Goal: Share content: Share content

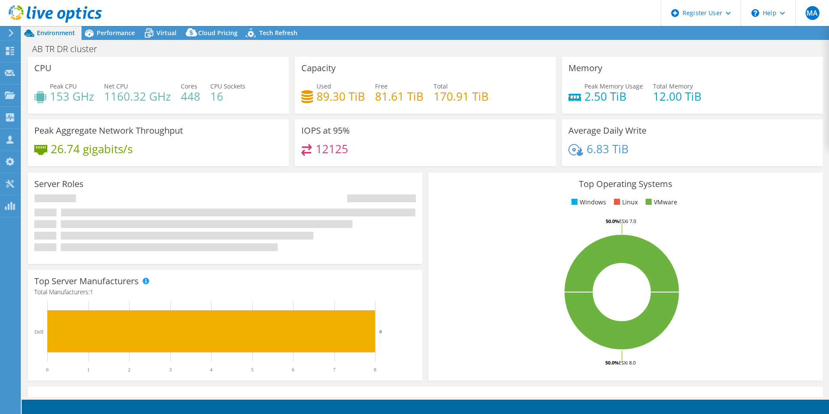
click at [57, 13] on icon at bounding box center [55, 14] width 93 height 18
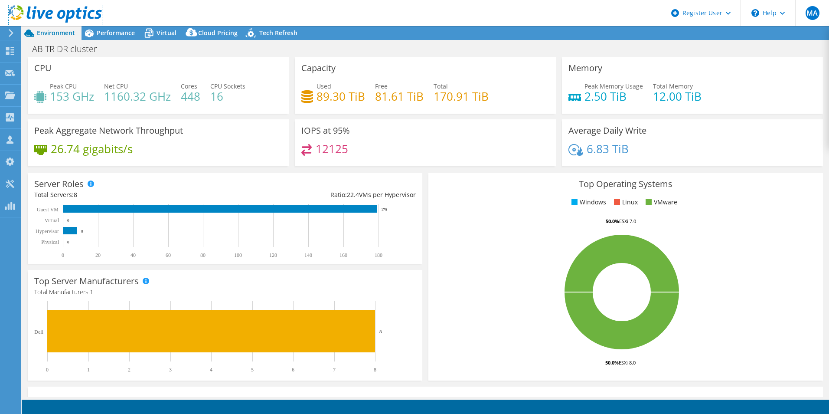
select select "USD"
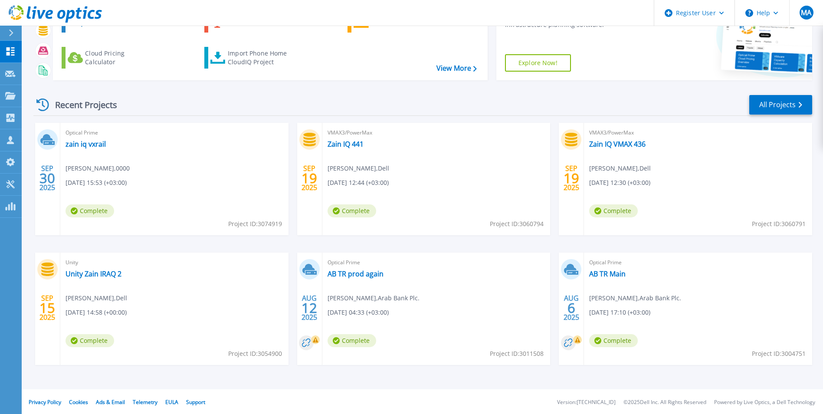
scroll to position [67, 0]
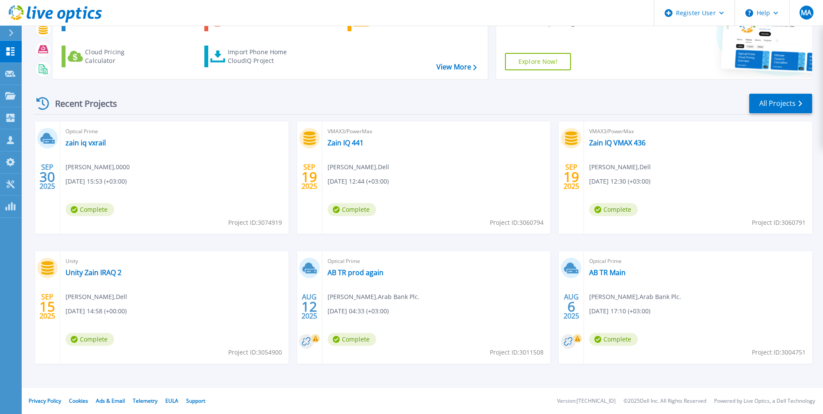
click at [650, 311] on span "08/06/2025, 17:10 (+03:00)" at bounding box center [619, 311] width 61 height 10
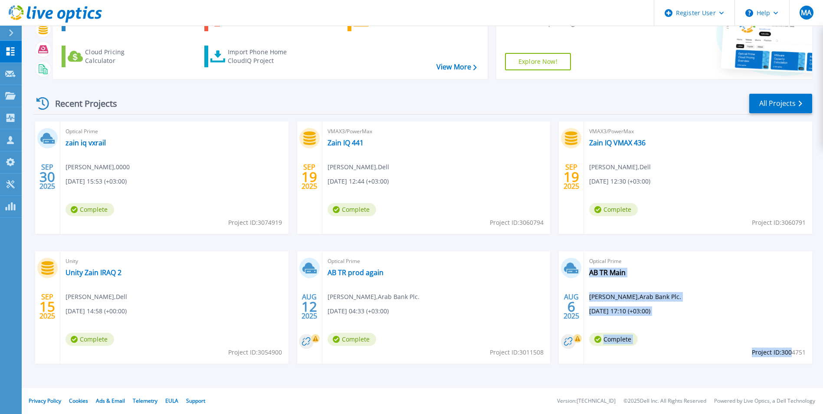
drag, startPoint x: 749, startPoint y: 356, endPoint x: 790, endPoint y: 354, distance: 41.7
click at [790, 354] on div "Optical Prime AB TR Main Yousef Aburabie , Arab Bank Plc. 08/06/2025, 17:10 (+0…" at bounding box center [698, 307] width 228 height 112
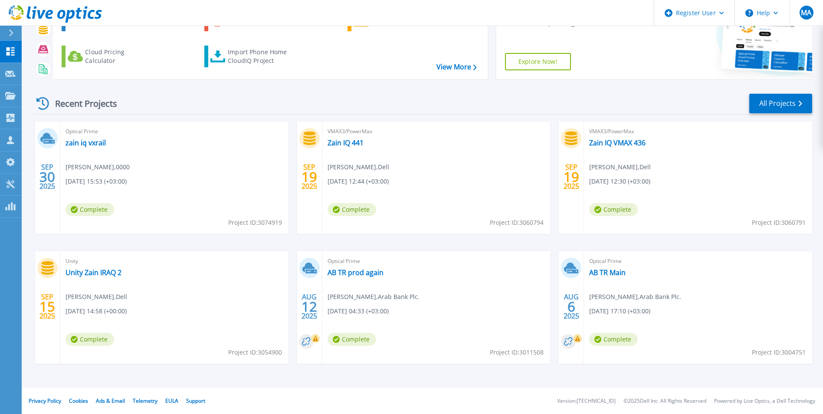
click at [802, 355] on span "Project ID: 3004751" at bounding box center [779, 352] width 54 height 10
click at [795, 351] on span "Project ID: 3004751" at bounding box center [779, 352] width 54 height 10
copy span "Project ID: 3004751"
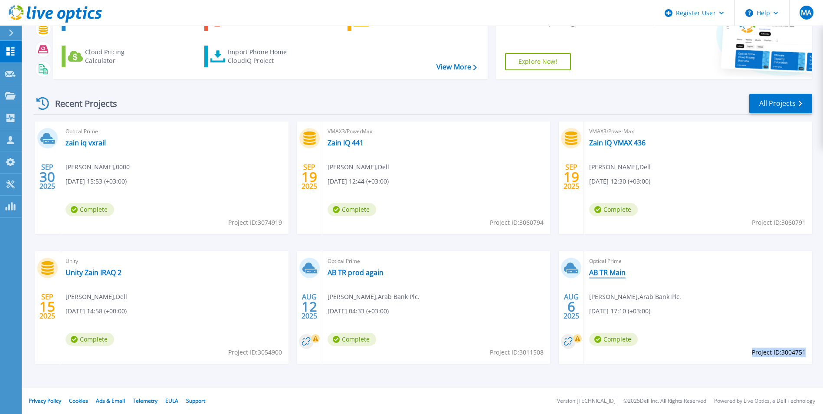
click at [612, 269] on link "AB TR Main" at bounding box center [607, 272] width 36 height 9
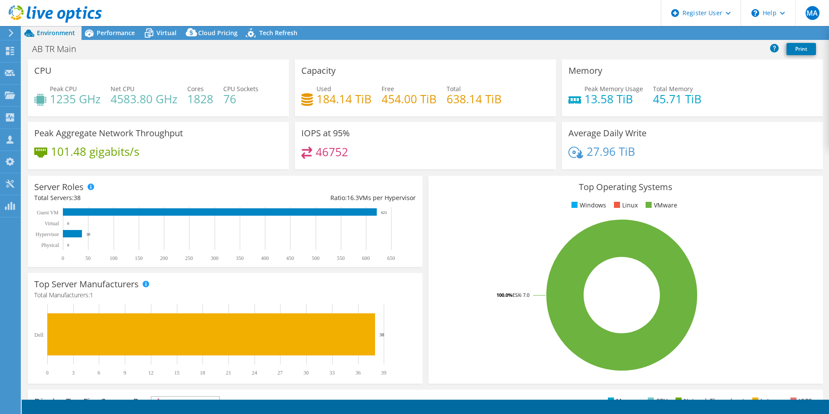
select select "USD"
click at [724, 34] on link "Share" at bounding box center [721, 32] width 36 height 13
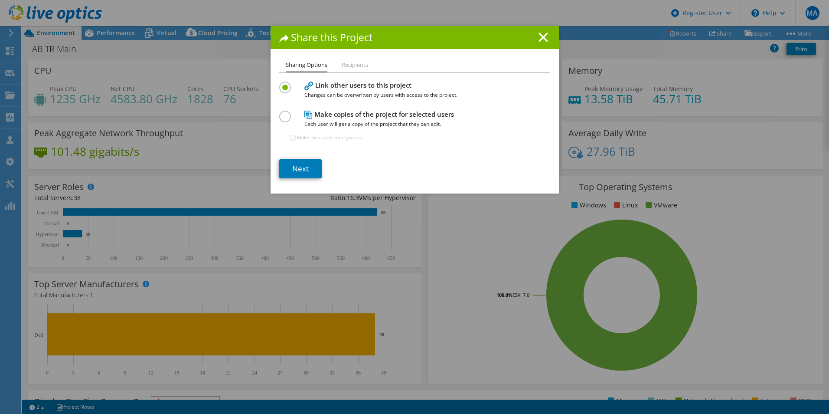
drag, startPoint x: 282, startPoint y: 114, endPoint x: 286, endPoint y: 117, distance: 5.2
click at [283, 113] on label at bounding box center [286, 112] width 15 height 2
click at [0, 0] on input "radio" at bounding box center [0, 0] width 0 height 0
click at [306, 166] on link "Next" at bounding box center [300, 168] width 43 height 19
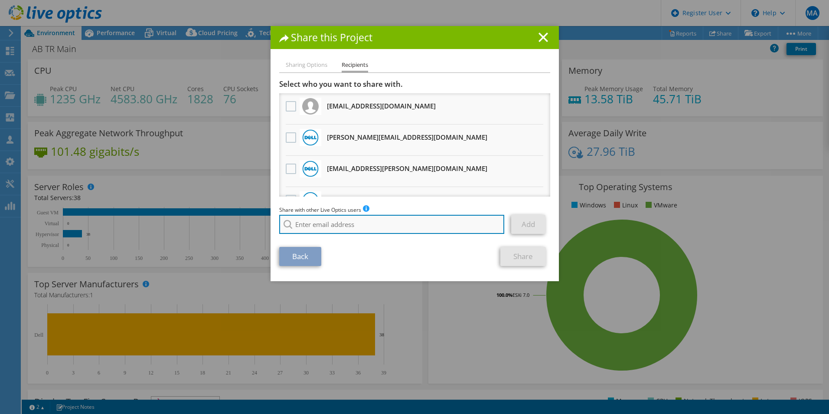
click at [318, 227] on input "search" at bounding box center [392, 224] width 226 height 19
paste input "[EMAIL_ADDRESS][DOMAIN_NAME]"
type input "[EMAIL_ADDRESS][DOMAIN_NAME]"
drag, startPoint x: 398, startPoint y: 275, endPoint x: 414, endPoint y: 244, distance: 35.3
click at [400, 275] on div "Sharing Options Recipients Link other users to this project Changes can be over…" at bounding box center [415, 170] width 288 height 221
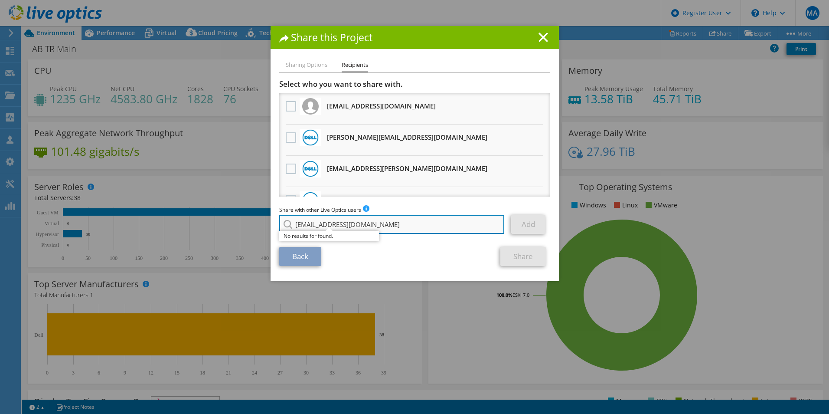
click at [418, 222] on input "[EMAIL_ADDRESS][DOMAIN_NAME]" at bounding box center [392, 224] width 226 height 19
click at [370, 226] on input "[EMAIL_ADDRESS][DOMAIN_NAME]" at bounding box center [392, 224] width 226 height 19
click at [540, 33] on icon at bounding box center [544, 38] width 10 height 10
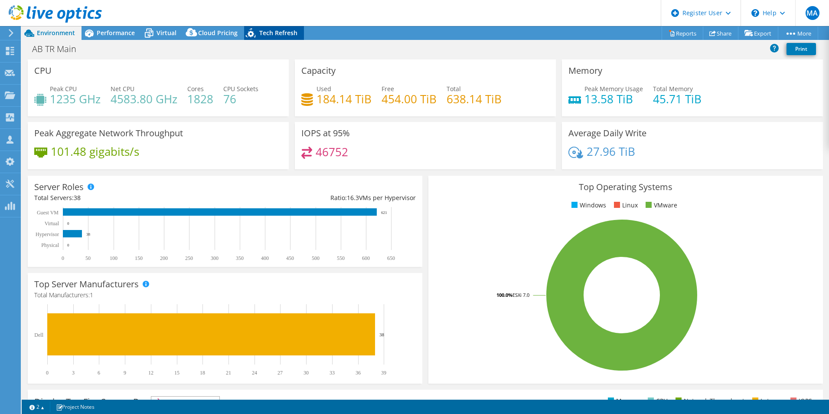
click at [264, 37] on div "Tech Refresh" at bounding box center [274, 33] width 60 height 14
